Goal: Transaction & Acquisition: Download file/media

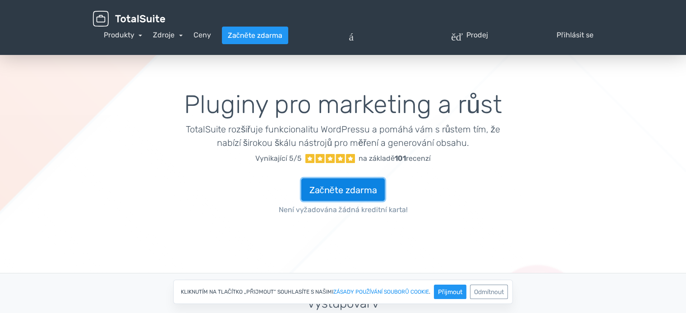
click at [348, 189] on font "Začněte zdarma" at bounding box center [343, 190] width 68 height 11
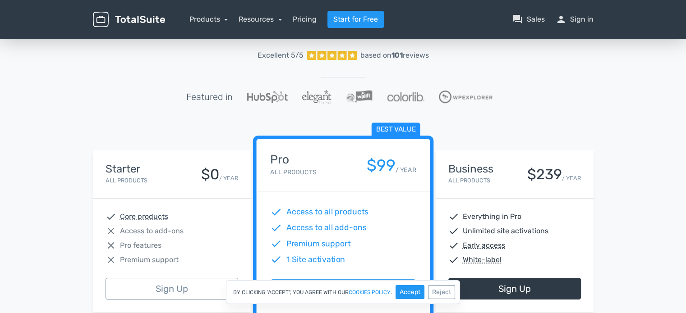
scroll to position [90, 0]
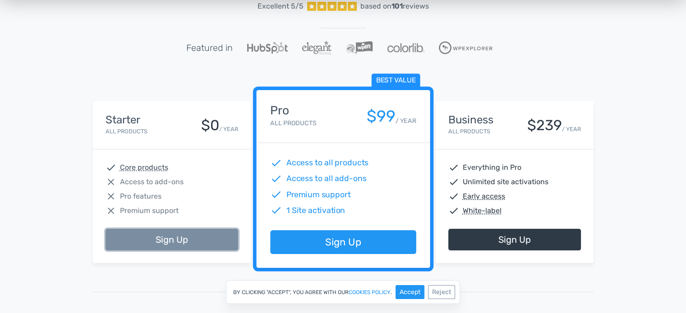
click at [164, 236] on link "Sign Up" at bounding box center [172, 240] width 133 height 22
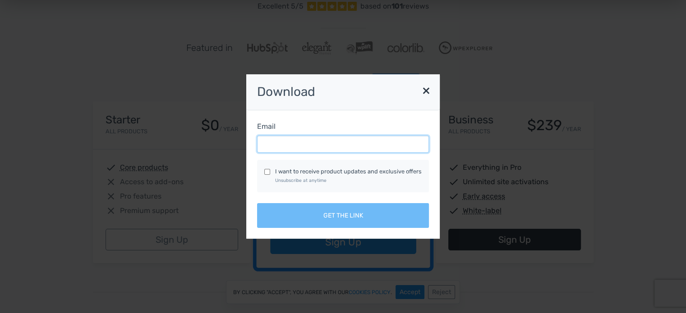
click at [289, 151] on input "Email" at bounding box center [343, 144] width 172 height 17
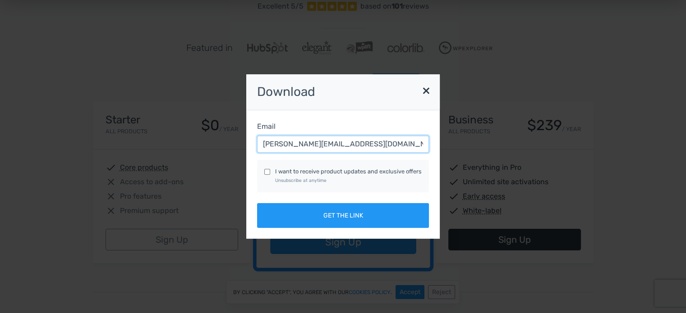
click at [314, 144] on input "[PERSON_NAME][EMAIL_ADDRESS][DOMAIN_NAME]" at bounding box center [343, 144] width 172 height 17
type input "[PERSON_NAME][EMAIL_ADDRESS][DOMAIN_NAME]"
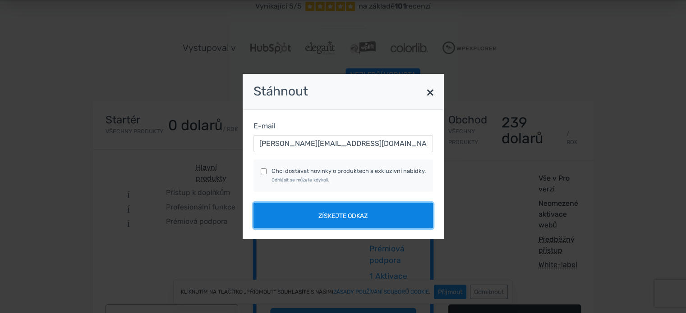
click at [363, 207] on button "Získejte odkaz" at bounding box center [342, 215] width 179 height 25
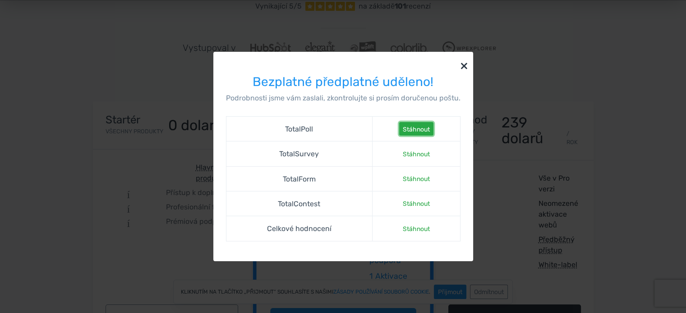
click at [426, 124] on link "Stáhnout" at bounding box center [416, 129] width 34 height 14
click at [424, 152] on font "Stáhnout" at bounding box center [416, 155] width 27 height 8
click at [423, 173] on link "Stáhnout" at bounding box center [416, 179] width 34 height 14
click at [415, 202] on font "Stáhnout" at bounding box center [416, 204] width 27 height 8
click at [419, 229] on font "Stáhnout" at bounding box center [416, 229] width 27 height 8
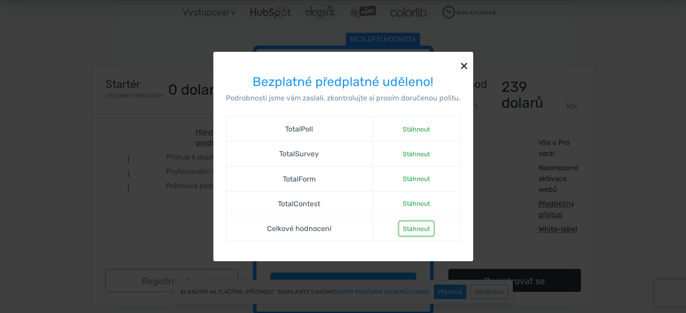
scroll to position [135, 0]
